Goal: Information Seeking & Learning: Check status

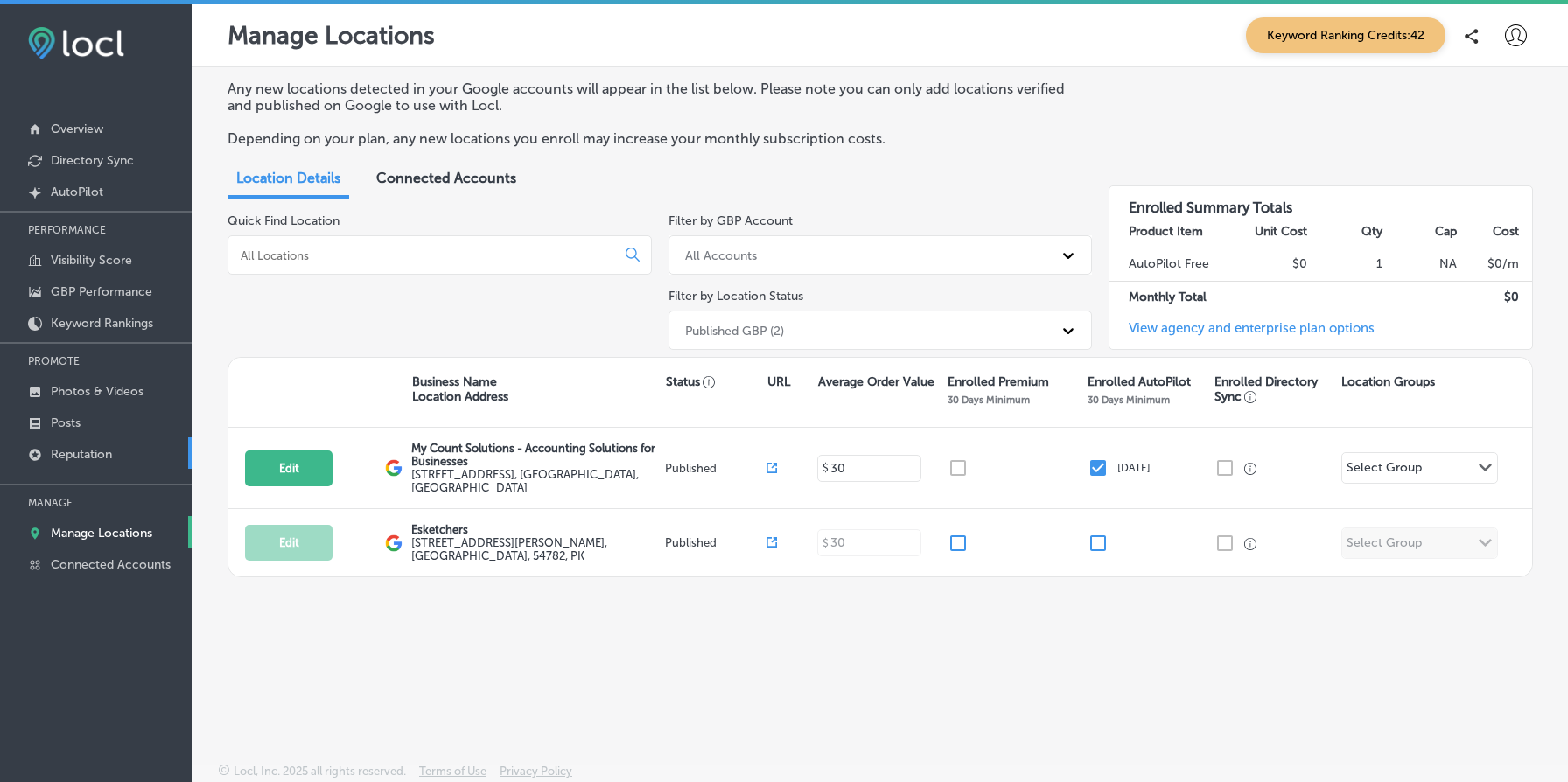
click at [133, 465] on link "Reputation" at bounding box center [96, 453] width 192 height 31
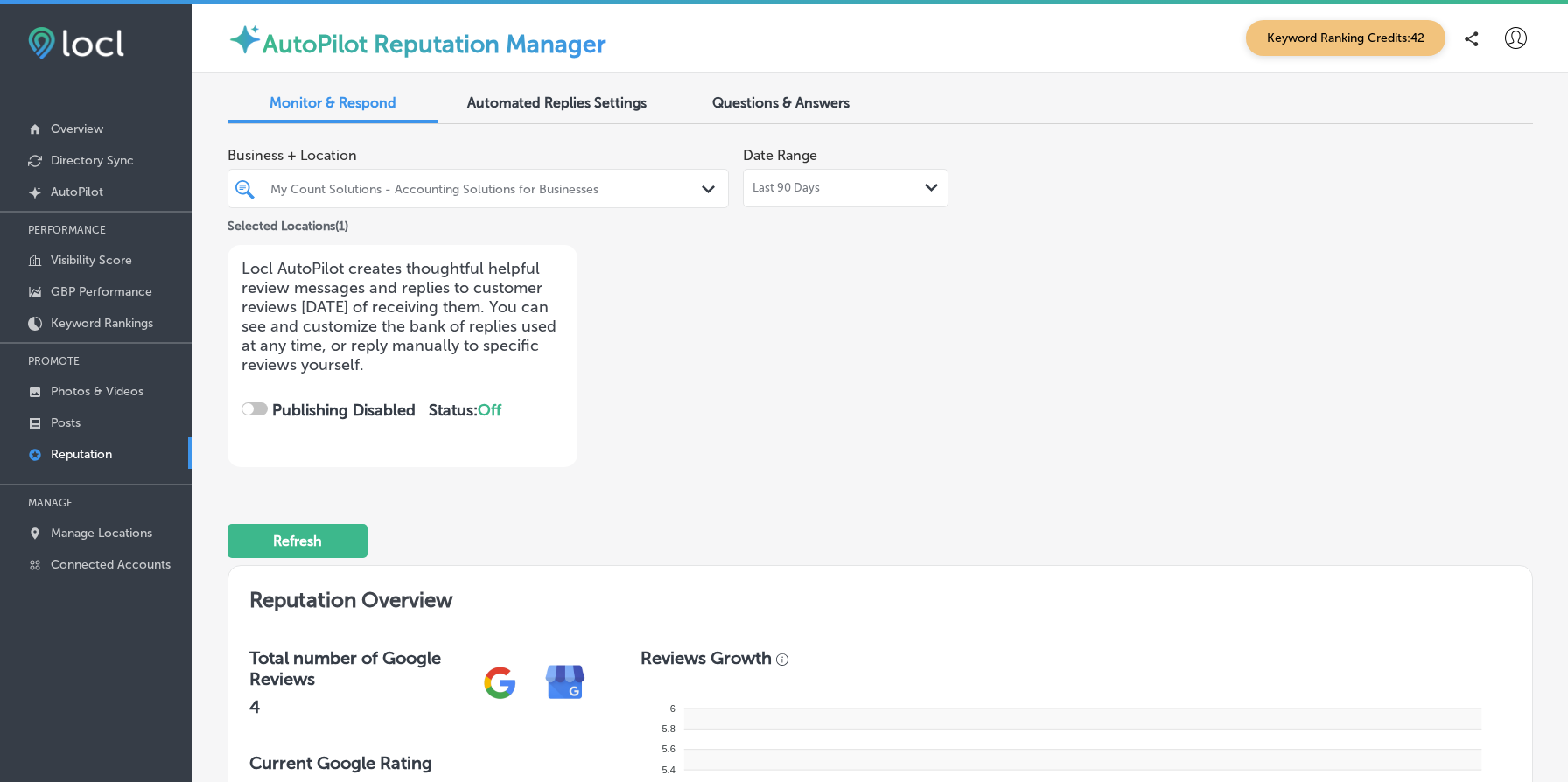
checkbox input "true"
click at [875, 168] on div "Date Range Last 90 Days Path Created with Sketch." at bounding box center [846, 172] width 205 height 69
click at [102, 534] on p "Manage Locations" at bounding box center [101, 534] width 101 height 15
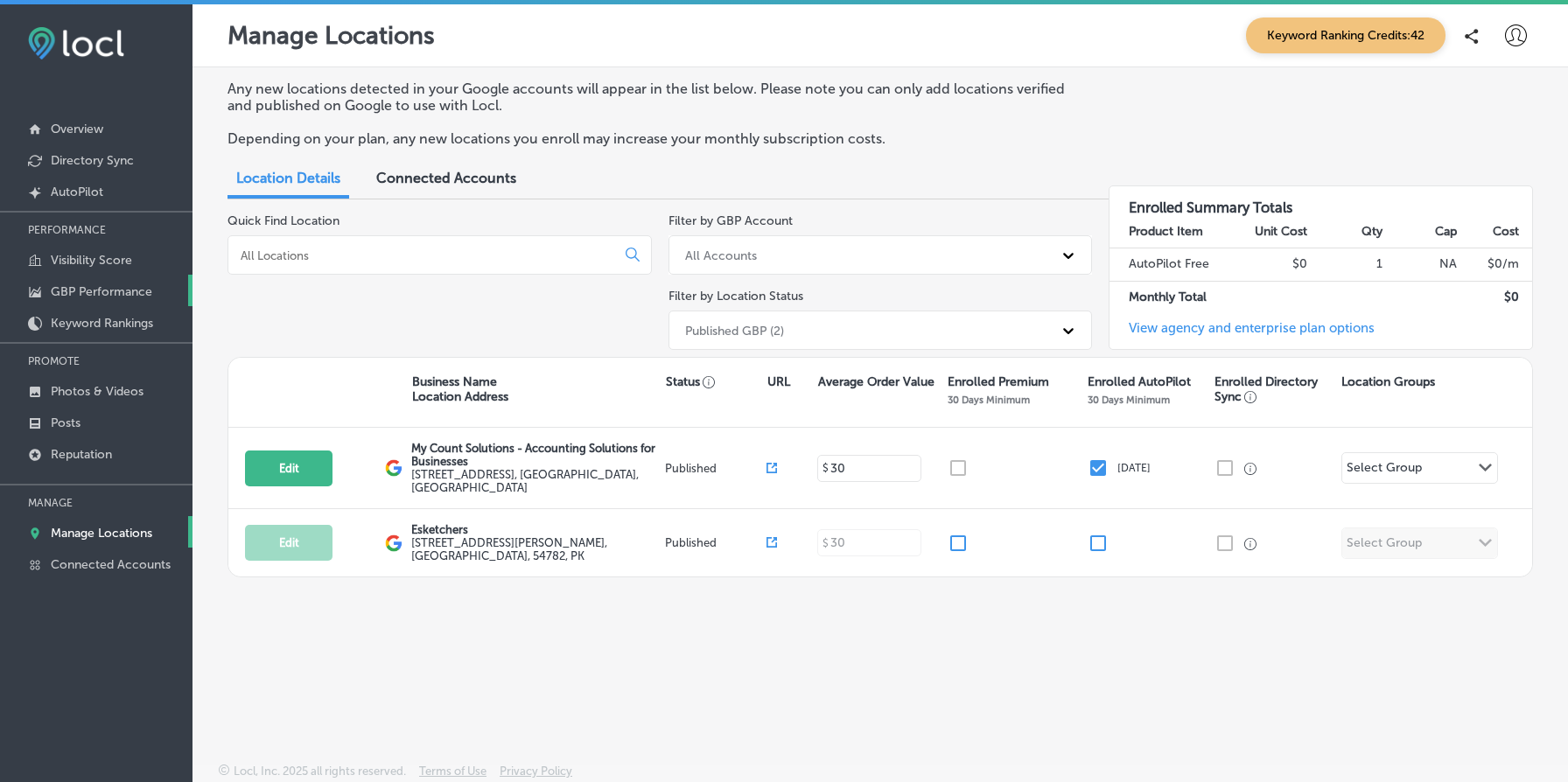
click at [103, 284] on p "GBP Performance" at bounding box center [101, 292] width 101 height 15
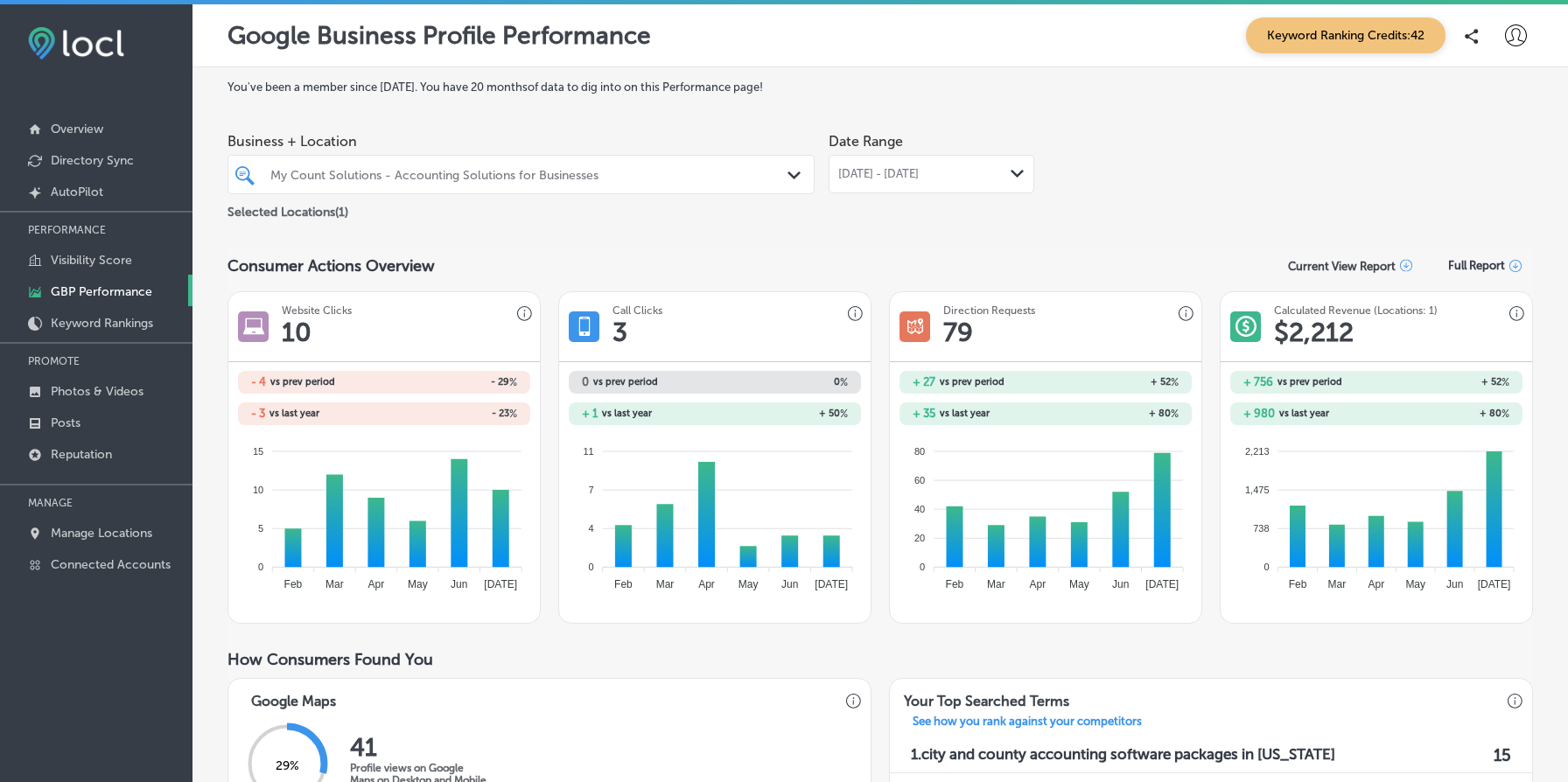
click at [1393, 260] on p "Current View Report" at bounding box center [1343, 267] width 108 height 13
click at [1381, 305] on div "Current View Report as XLS" at bounding box center [1358, 303] width 157 height 33
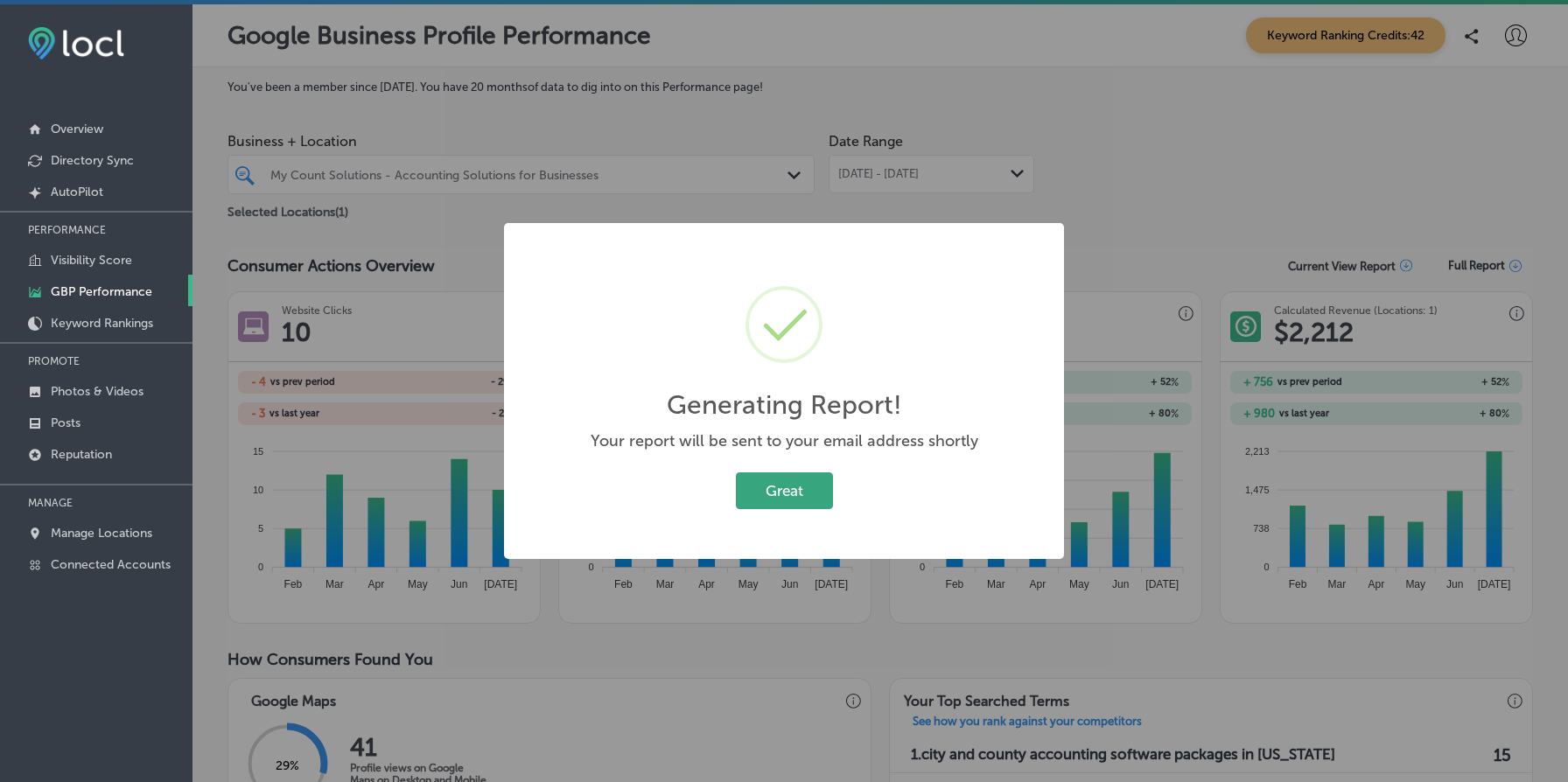
click at [804, 486] on button "Great" at bounding box center [784, 490] width 98 height 36
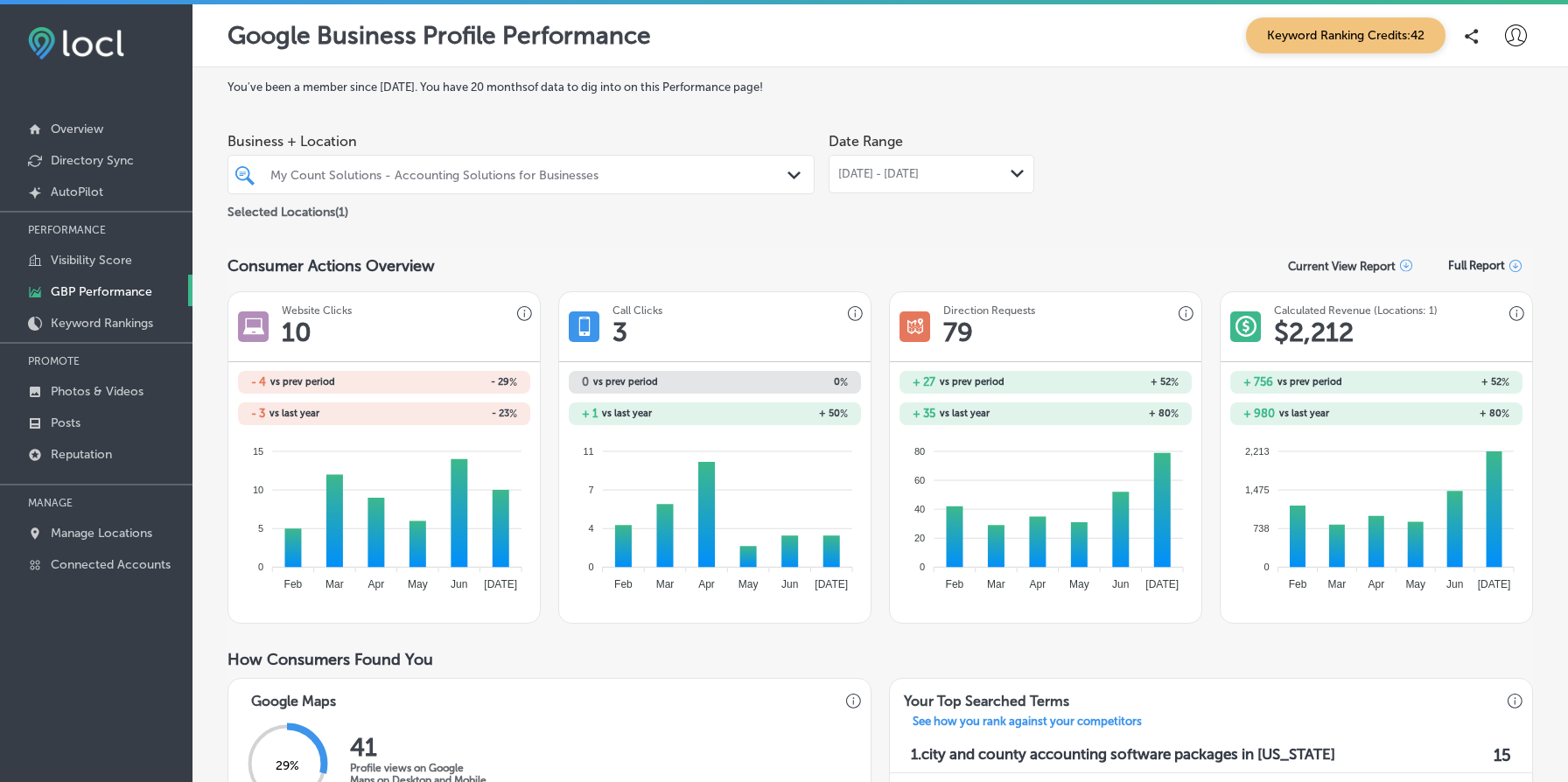
click at [1397, 260] on div "Current View Report" at bounding box center [1350, 267] width 124 height 13
click at [1346, 341] on div "Current View Report as PDF" at bounding box center [1358, 336] width 157 height 33
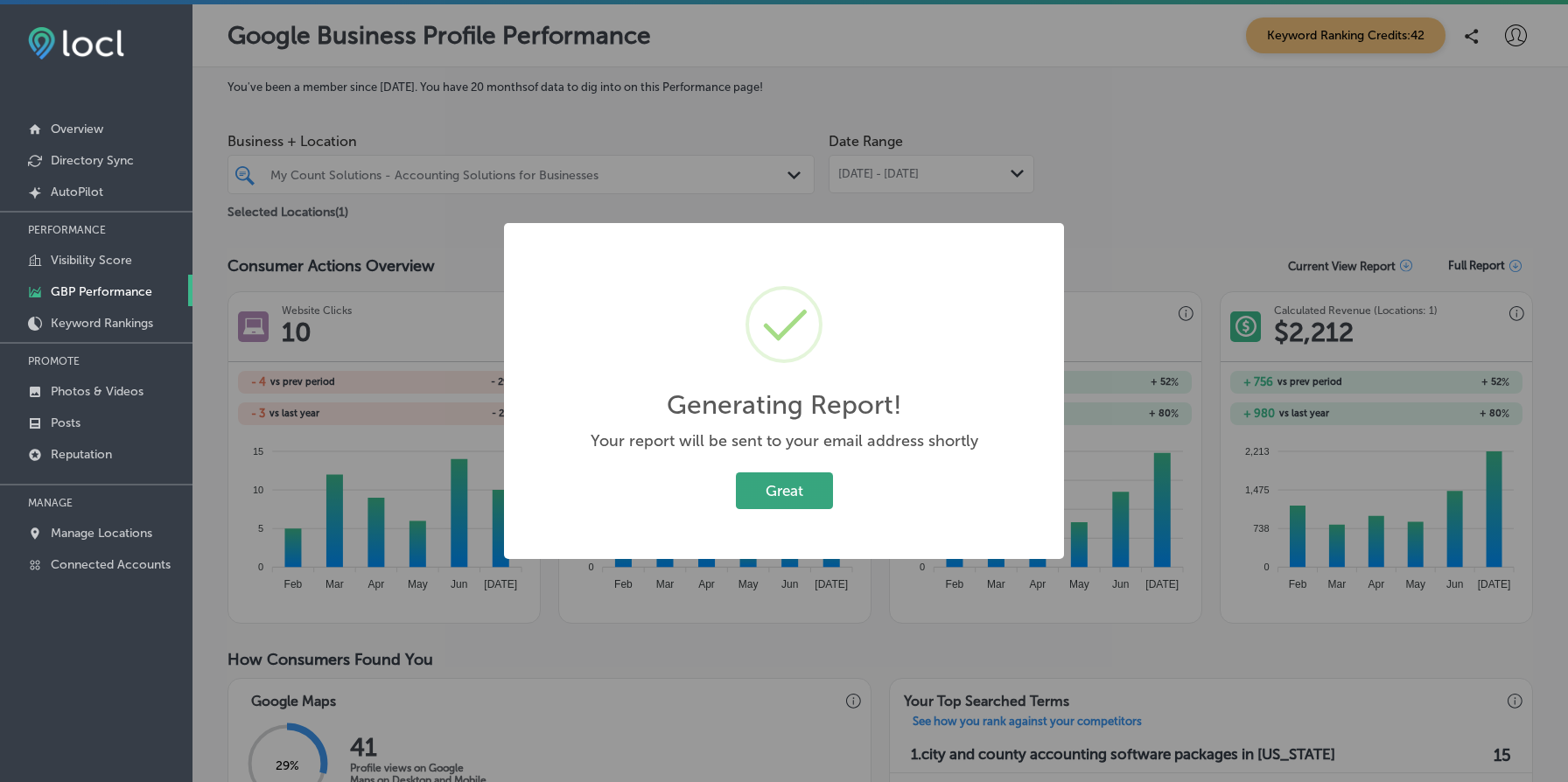
click at [776, 505] on button "Great" at bounding box center [784, 490] width 98 height 36
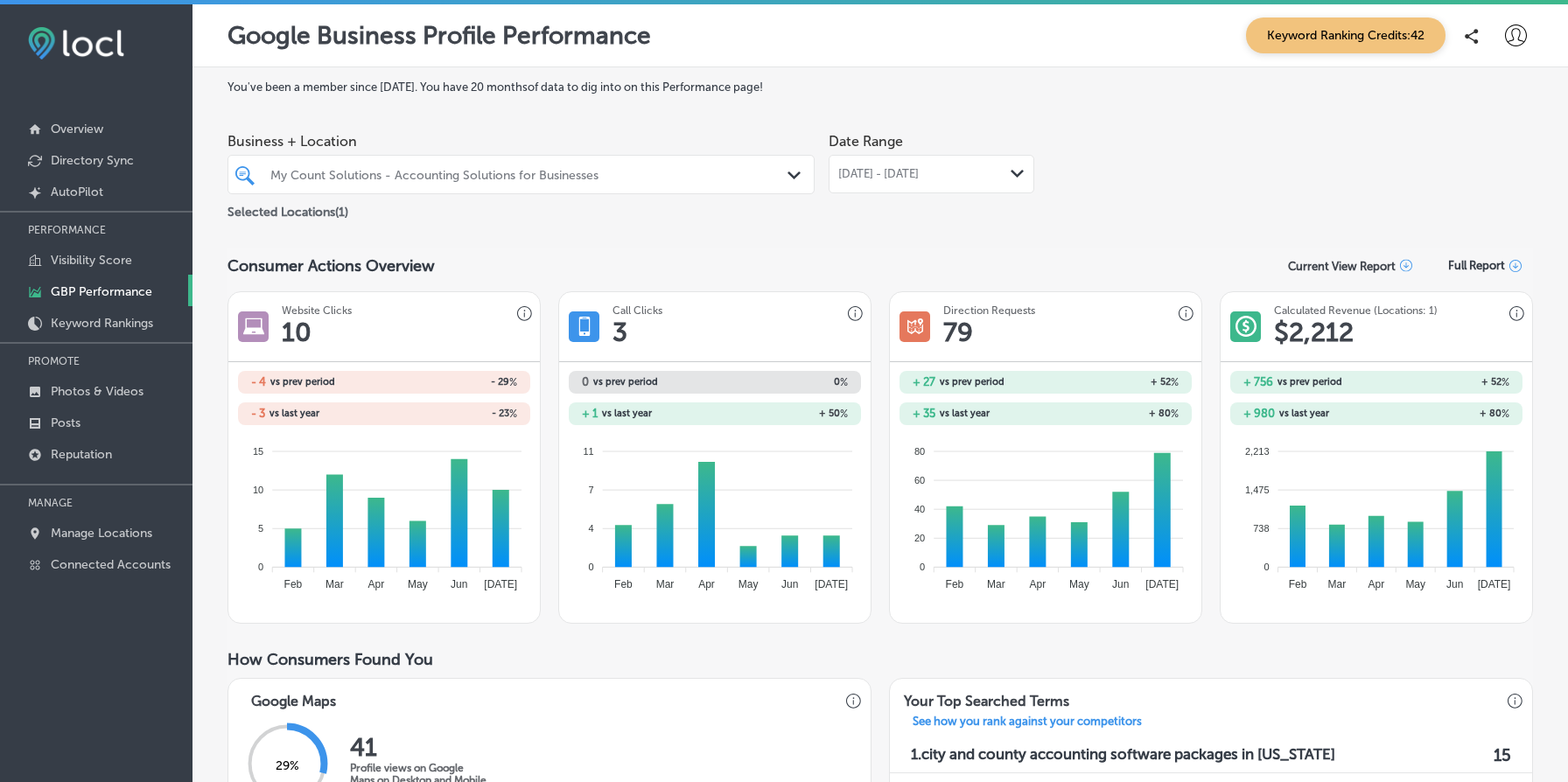
click at [1514, 264] on icon at bounding box center [1515, 266] width 12 height 12
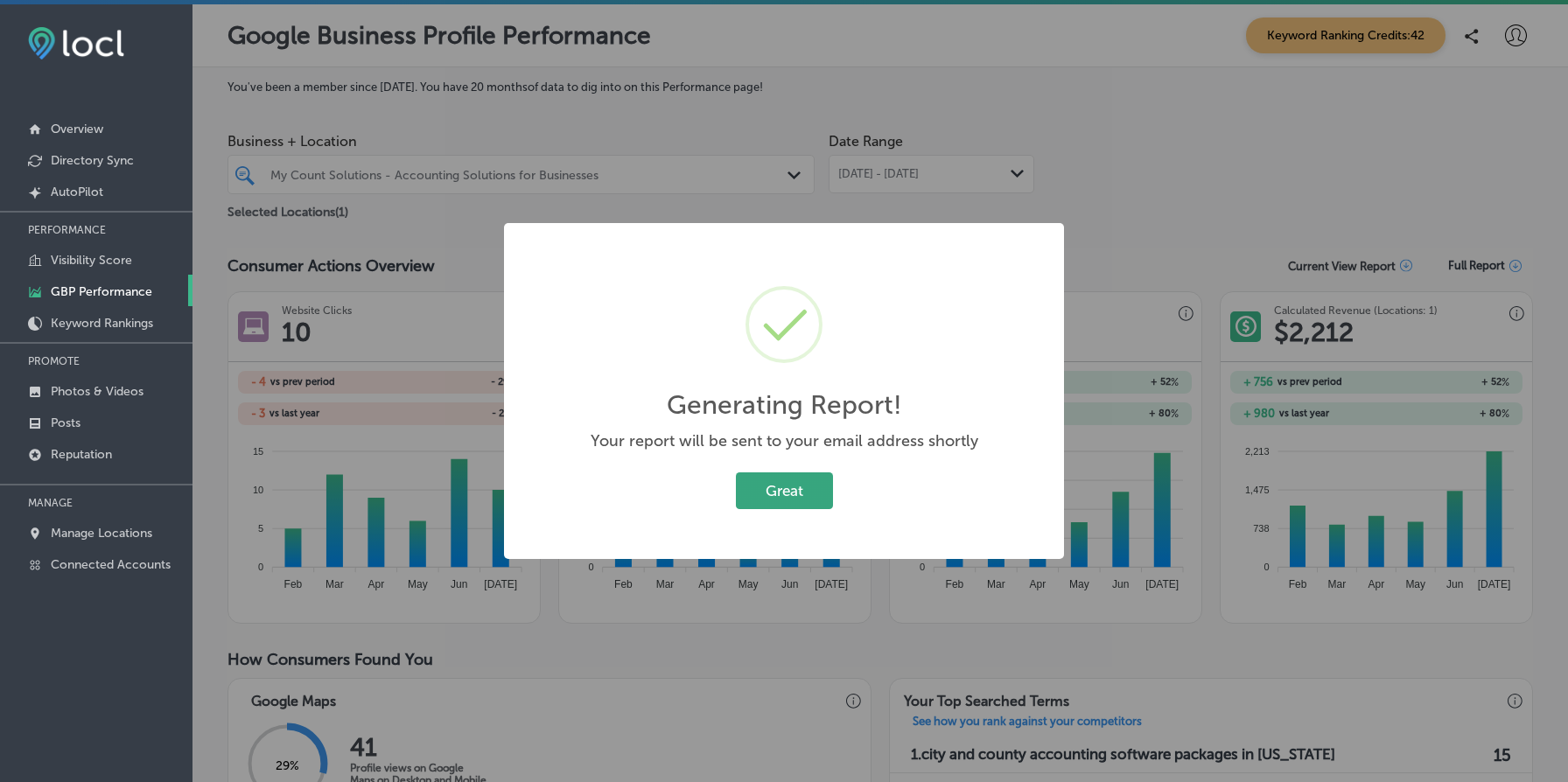
click at [785, 492] on button "Great" at bounding box center [784, 490] width 98 height 36
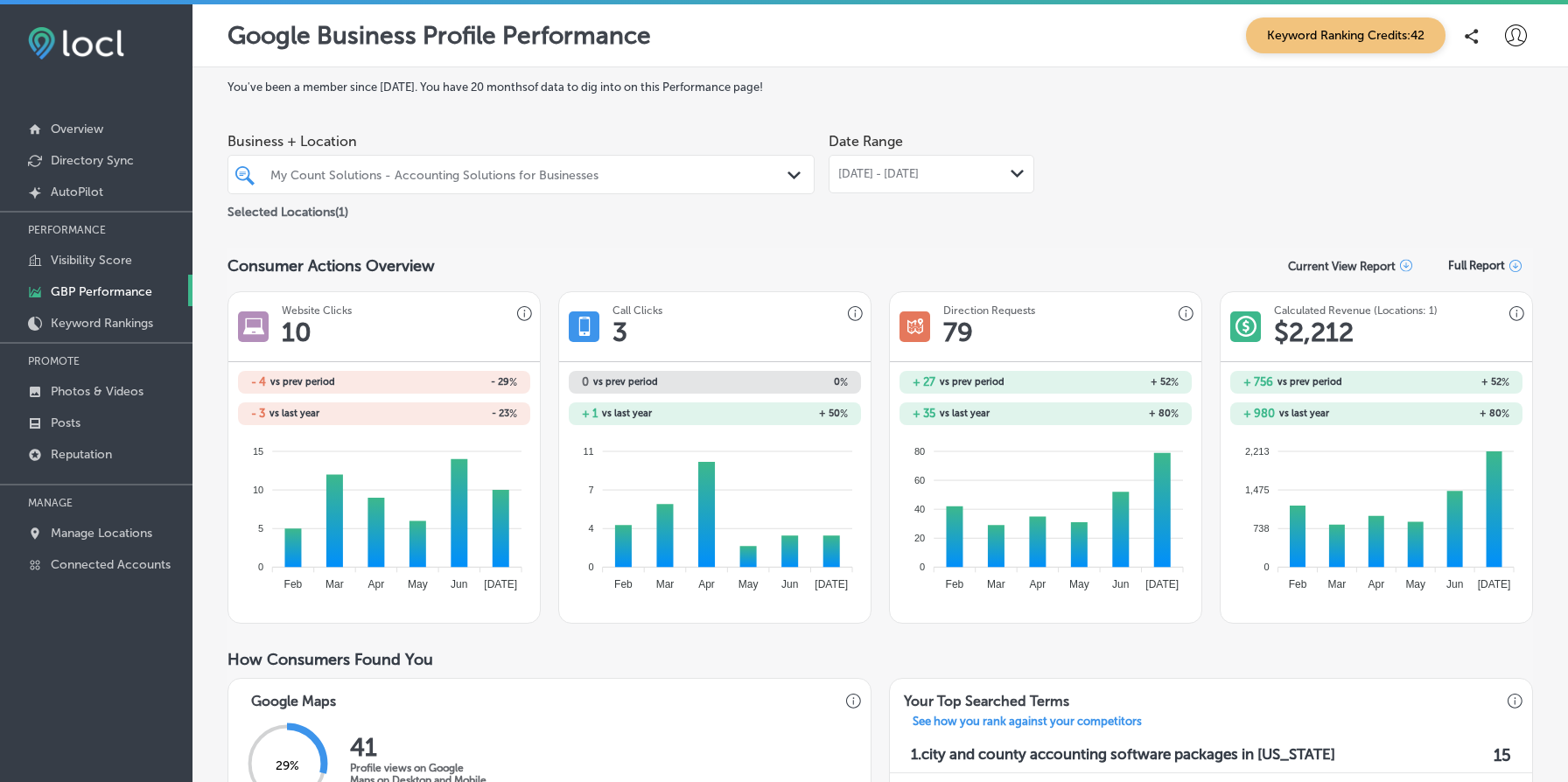
click at [1504, 41] on div at bounding box center [1515, 35] width 35 height 35
click at [1504, 97] on p "My Account" at bounding box center [1490, 98] width 79 height 21
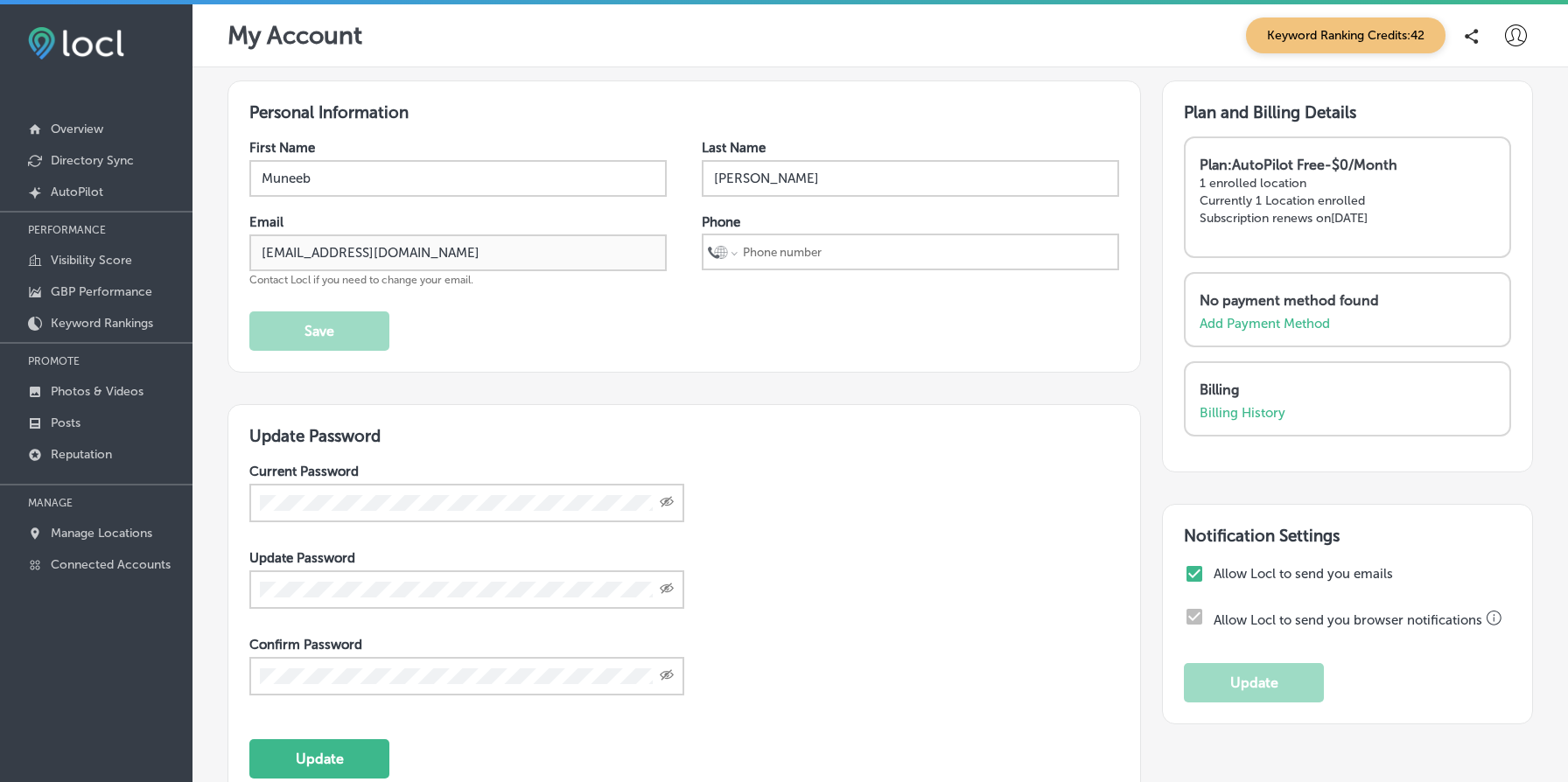
click at [440, 121] on div "Personal Information First Name Muneeb Last Name Ahmad Email muneeb.ahmad+mycou…" at bounding box center [684, 226] width 914 height 293
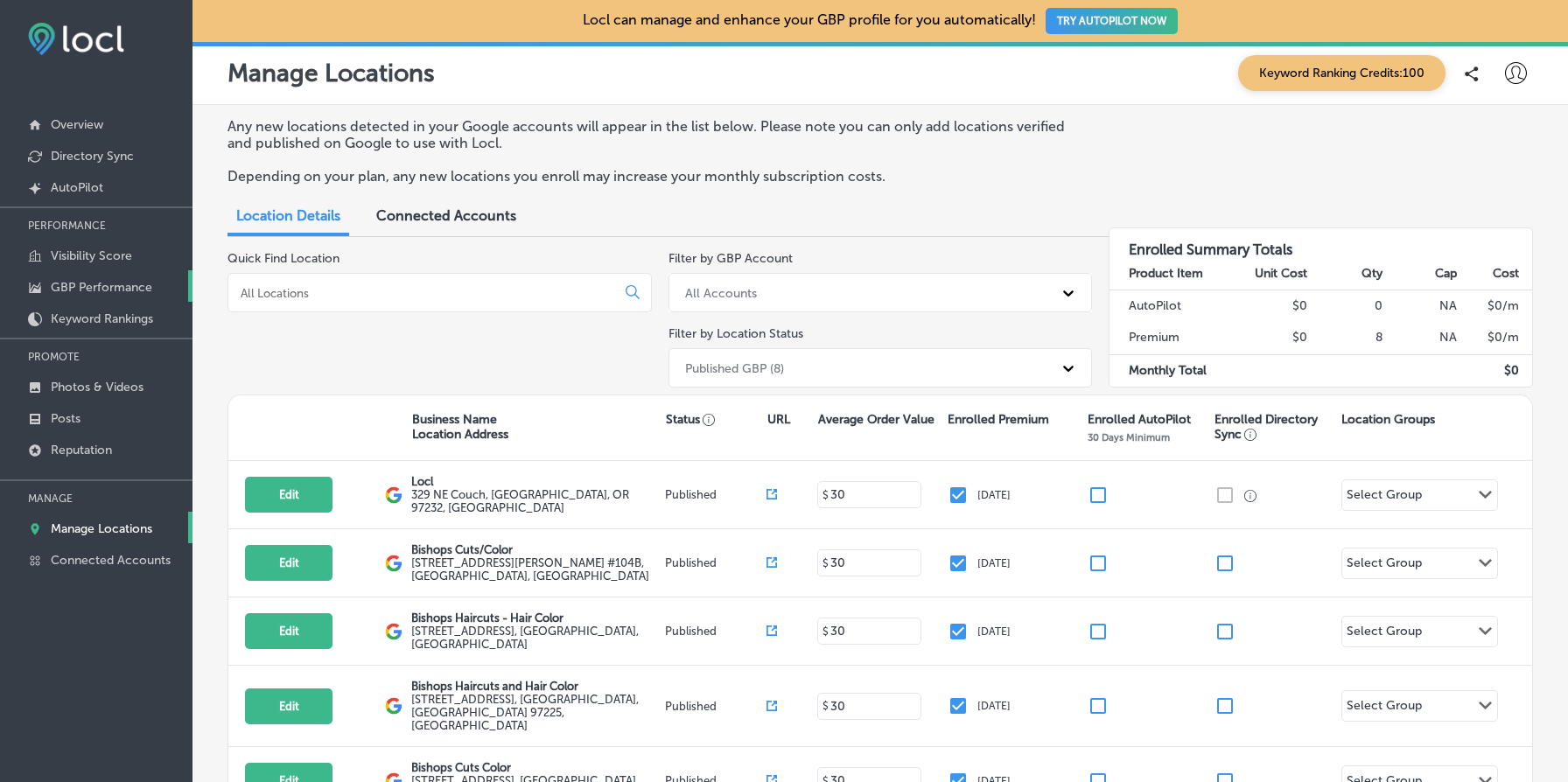
click at [133, 283] on p "GBP Performance" at bounding box center [101, 288] width 101 height 15
click at [125, 281] on p "GBP Performance" at bounding box center [101, 288] width 101 height 15
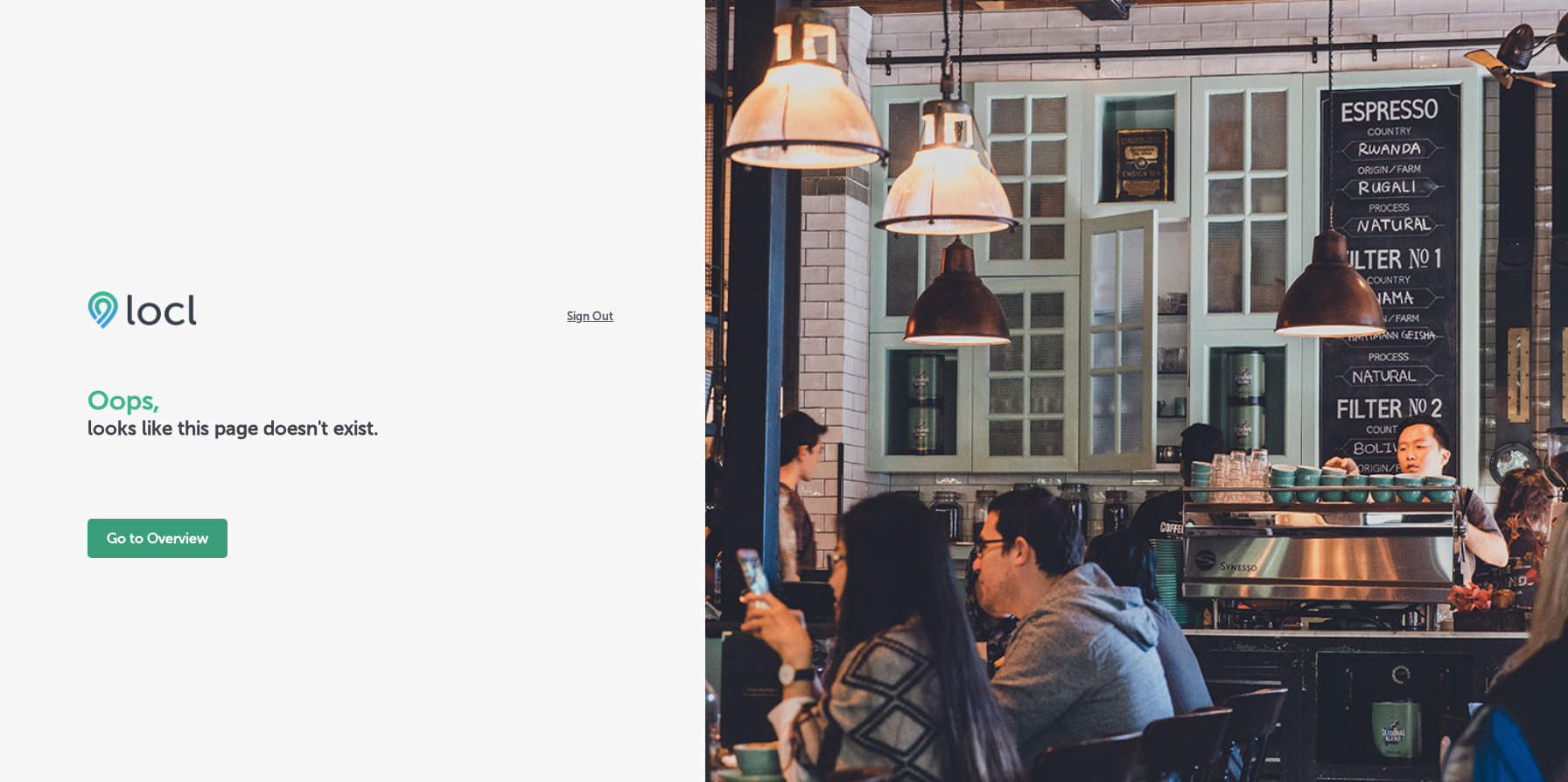
click at [195, 543] on button "Go to Overview" at bounding box center [157, 539] width 140 height 40
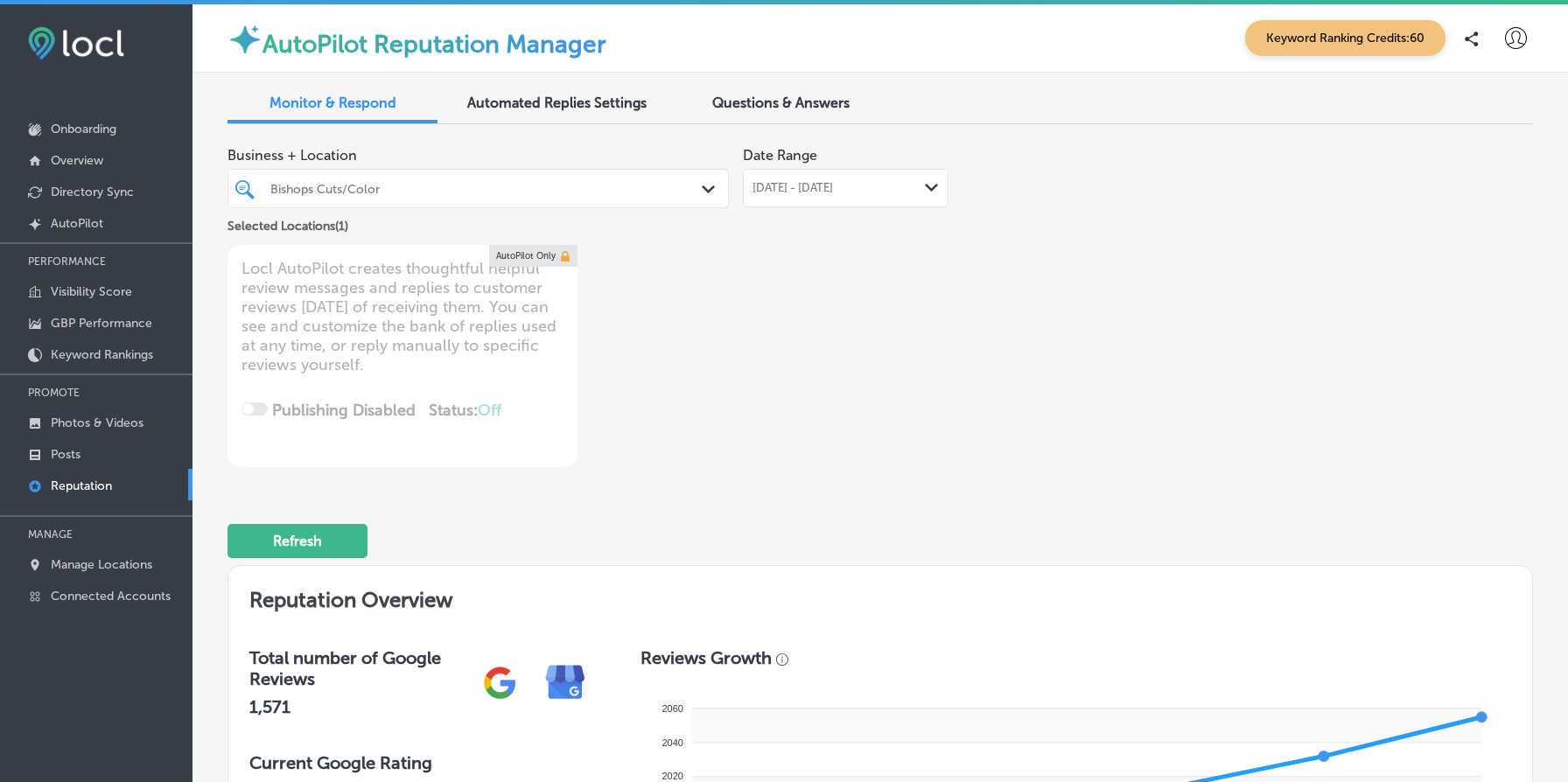
scroll to position [6994, 0]
